Goal: Information Seeking & Learning: Compare options

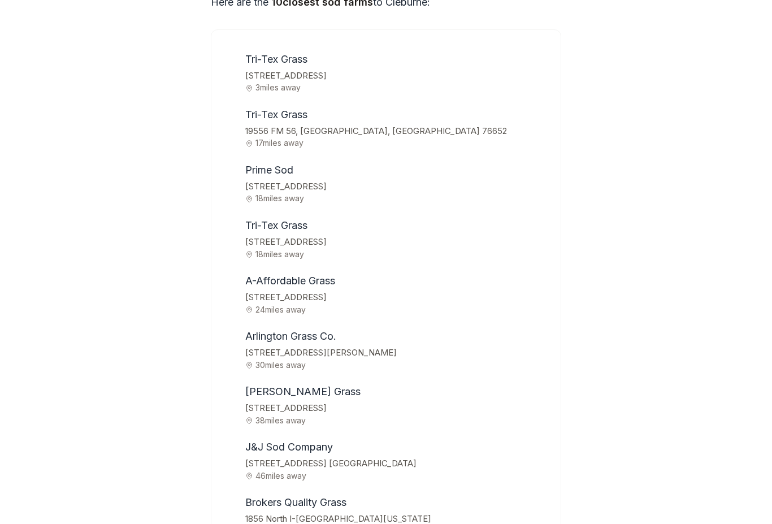
scroll to position [3745, 0]
click at [551, 173] on div "Tri-Tex Grass [STREET_ADDRESS] 3 miles away [GEOGRAPHIC_DATA] [GEOGRAPHIC_DATA]…" at bounding box center [386, 321] width 350 height 584
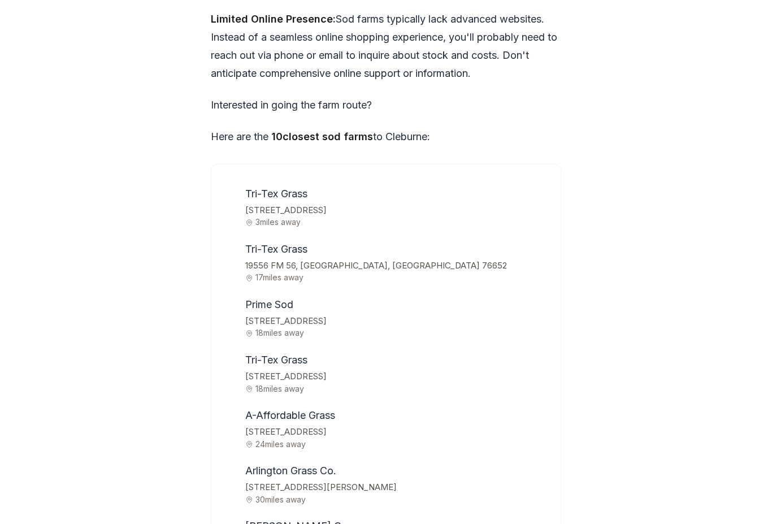
scroll to position [3609, 0]
click at [307, 188] on span "Tri-Tex Grass" at bounding box center [276, 194] width 62 height 12
click at [291, 188] on span "Tri-Tex Grass" at bounding box center [276, 194] width 62 height 12
click at [312, 203] on span "[STREET_ADDRESS]" at bounding box center [396, 210] width 302 height 15
click at [280, 218] on span "3 miles away" at bounding box center [396, 222] width 302 height 8
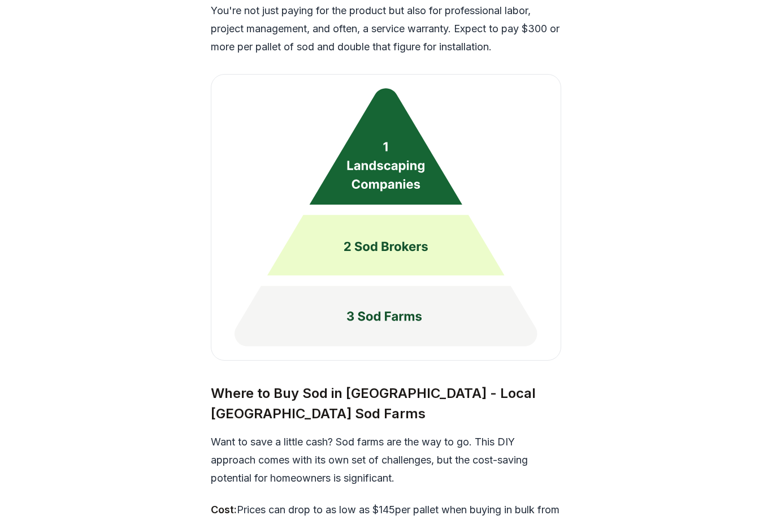
scroll to position [2949, 0]
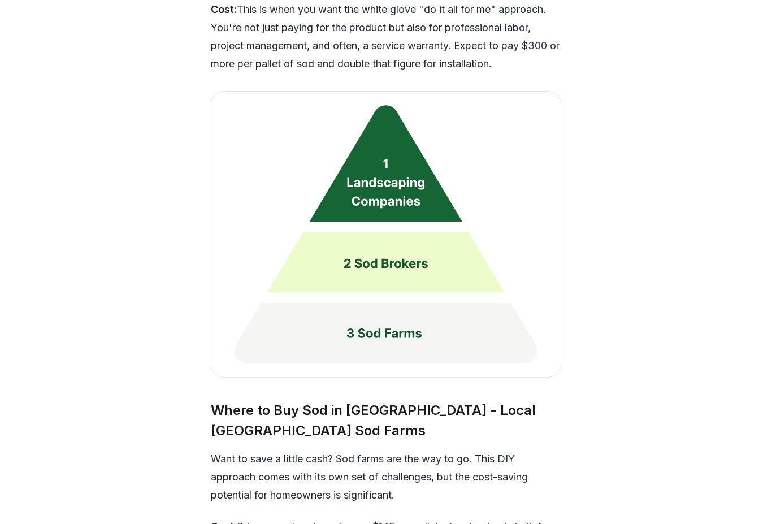
click at [403, 175] on img at bounding box center [386, 234] width 350 height 286
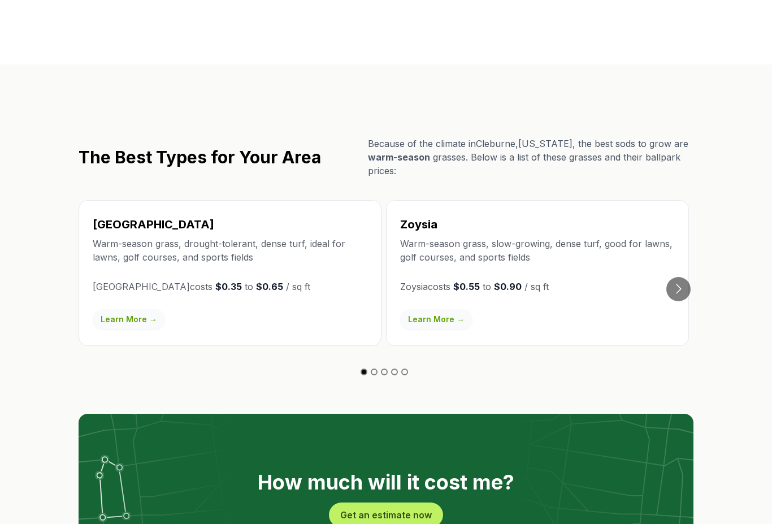
scroll to position [1945, 0]
click at [143, 309] on link "Learn More →" at bounding box center [129, 319] width 72 height 20
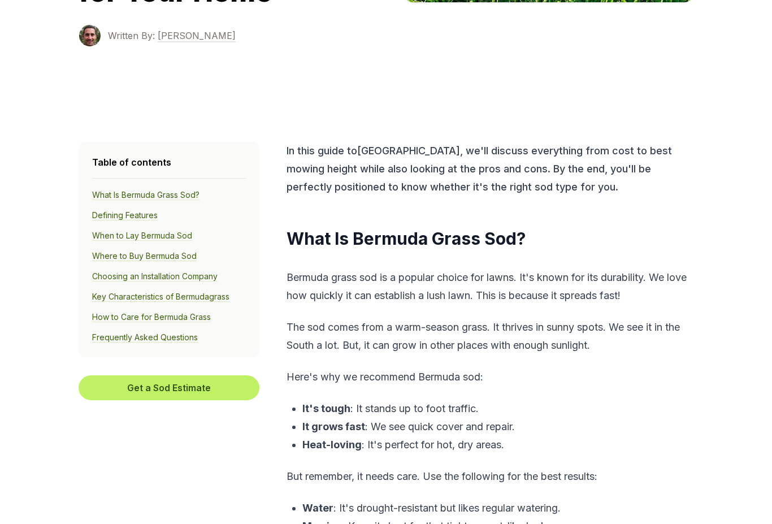
scroll to position [250, 0]
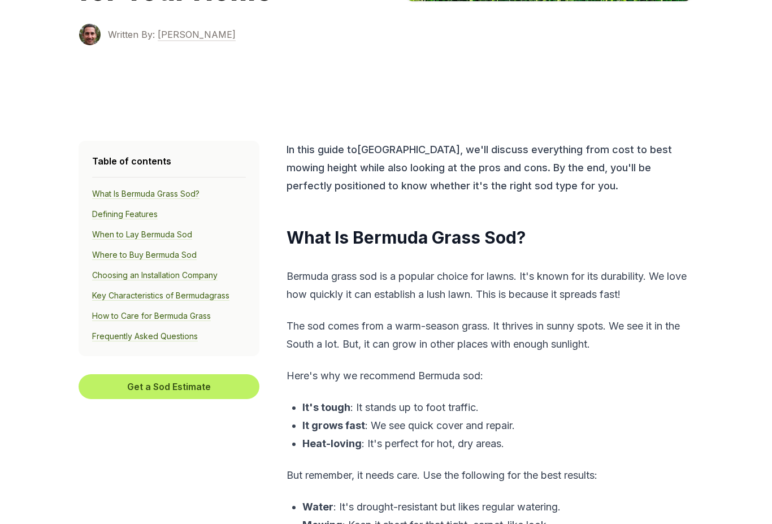
click at [199, 314] on link "How to Care for Bermuda Grass" at bounding box center [151, 316] width 119 height 10
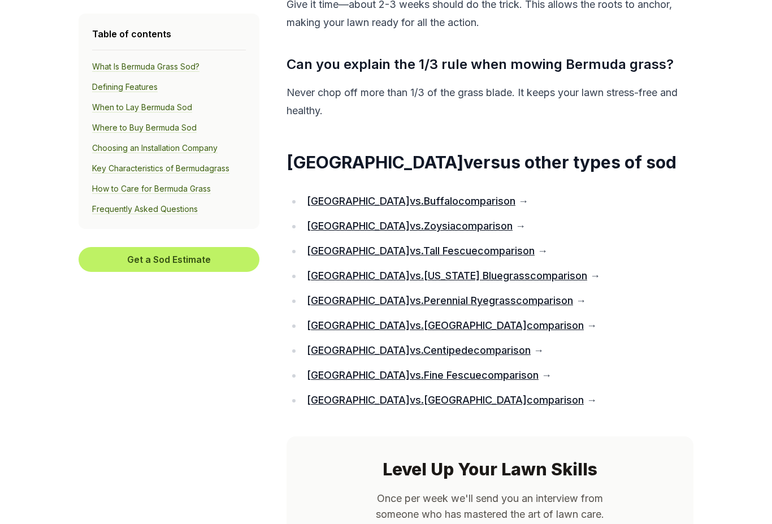
scroll to position [7053, 0]
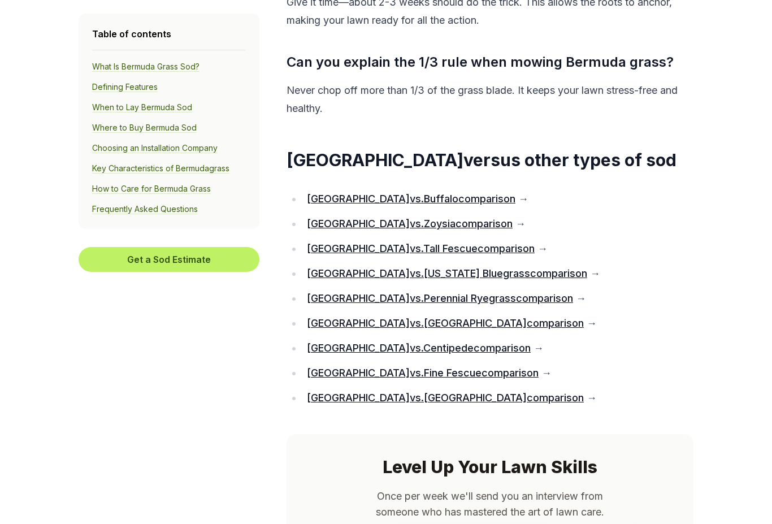
click at [430, 218] on link "Bermuda vs. Zoysia comparison" at bounding box center [410, 224] width 206 height 12
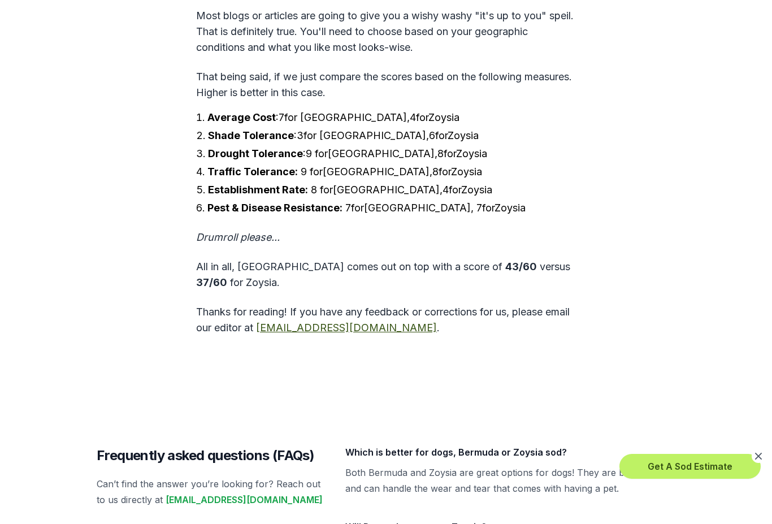
scroll to position [3525, 0]
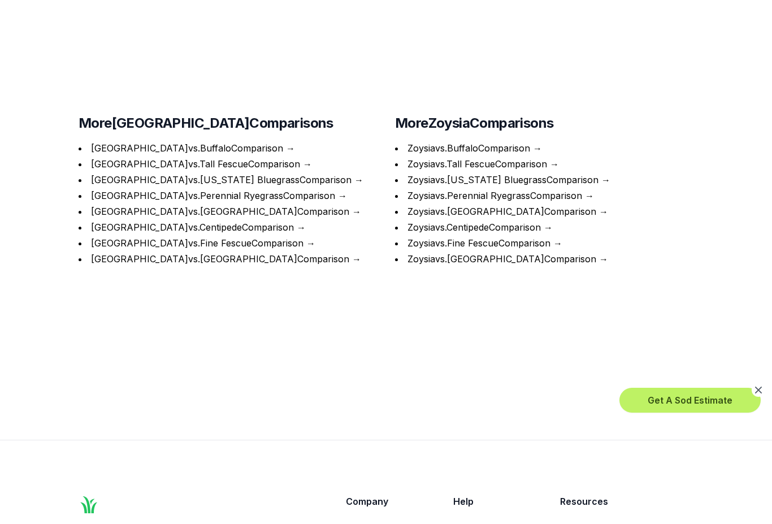
scroll to position [4470, 0]
click at [493, 142] on link "Zoysia vs. Buffalo Comparison" at bounding box center [468, 147] width 123 height 11
